Goal: Information Seeking & Learning: Compare options

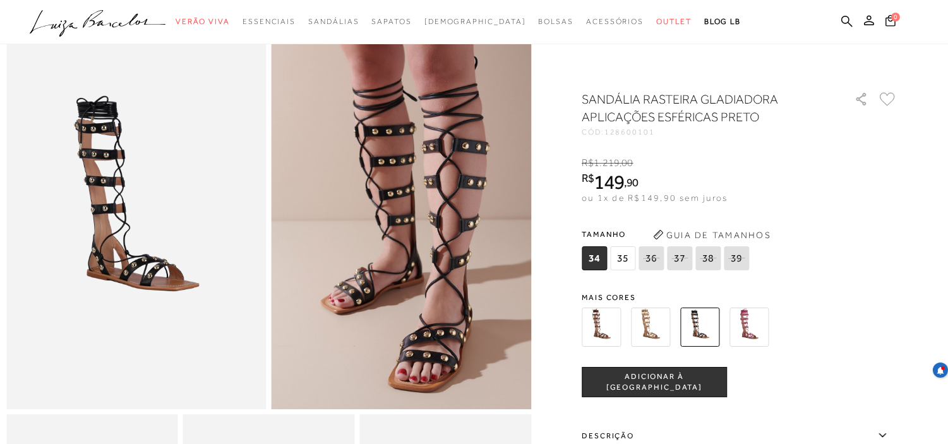
click at [654, 333] on img at bounding box center [650, 327] width 39 height 39
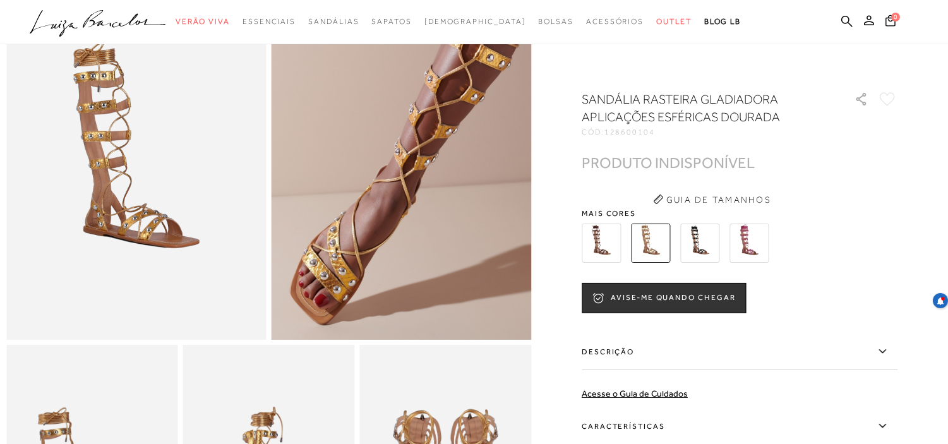
scroll to position [140, 0]
click at [611, 237] on img at bounding box center [601, 243] width 39 height 39
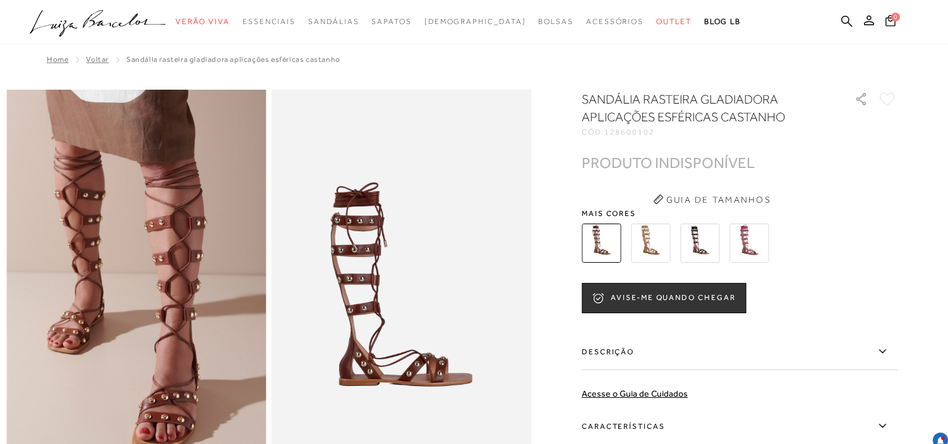
click at [746, 244] on img at bounding box center [748, 243] width 39 height 39
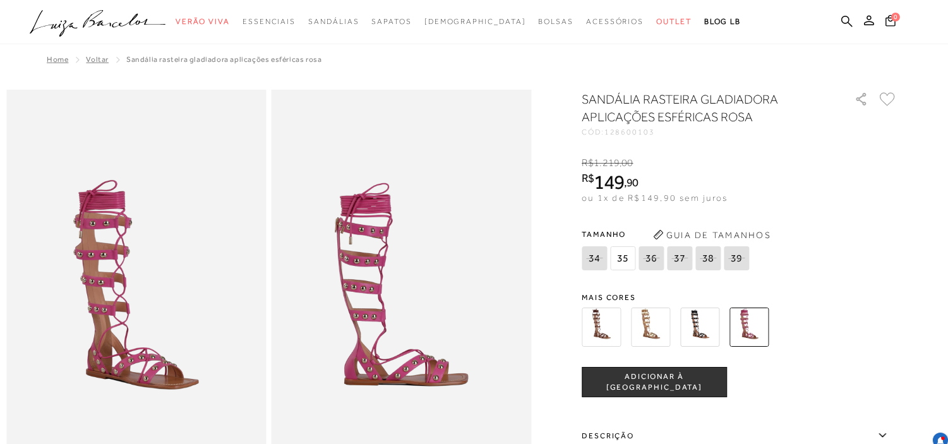
scroll to position [70, 0]
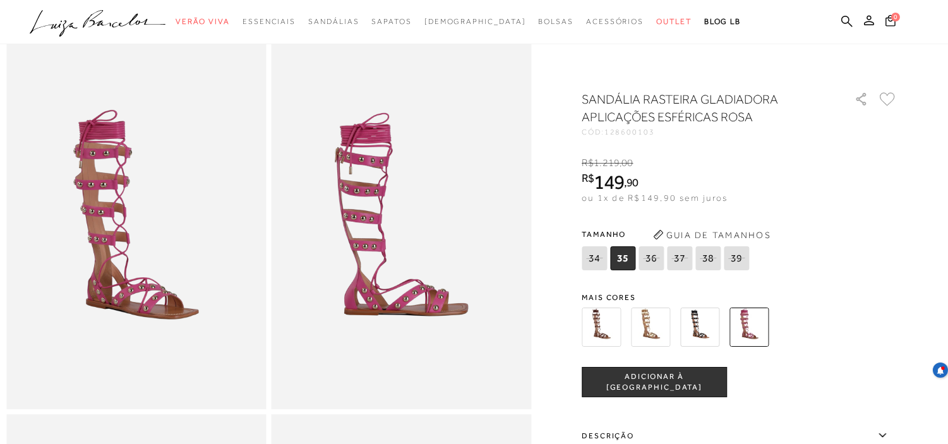
click at [655, 325] on img at bounding box center [650, 327] width 39 height 39
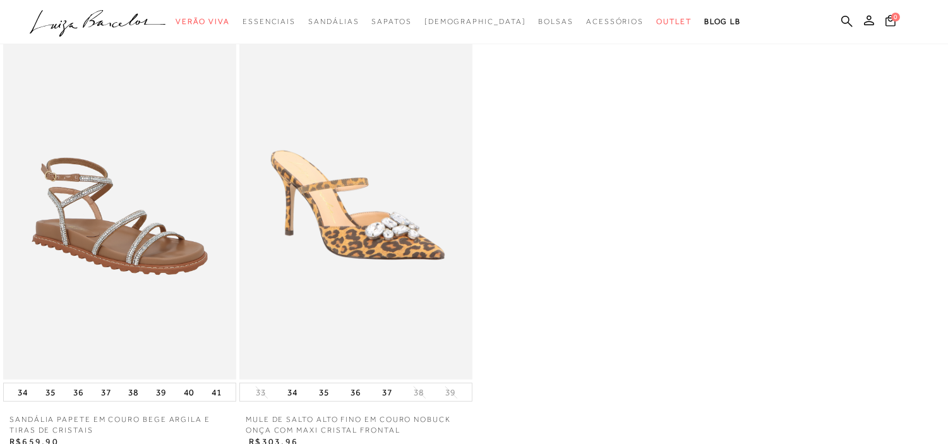
scroll to position [842, 0]
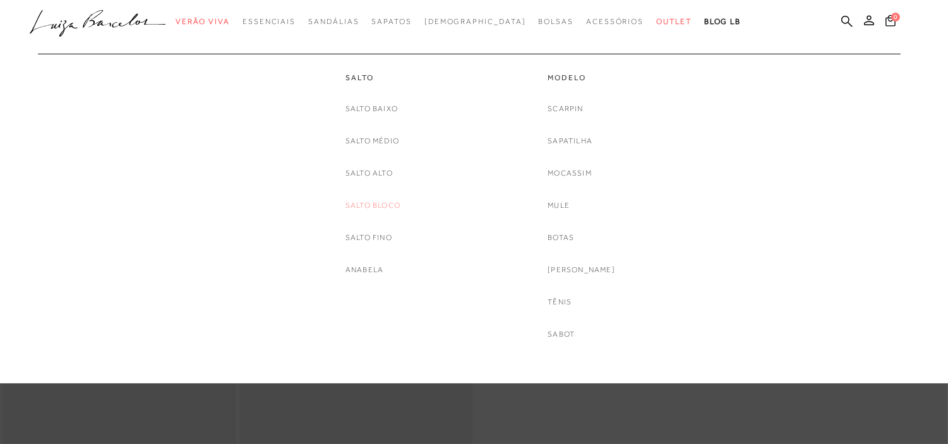
click at [383, 208] on link "Salto Bloco" at bounding box center [372, 205] width 55 height 13
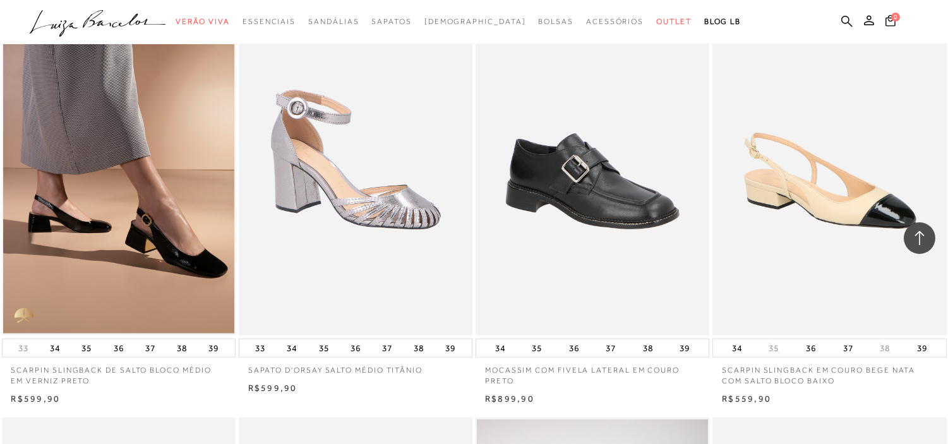
scroll to position [982, 0]
